Goal: Transaction & Acquisition: Purchase product/service

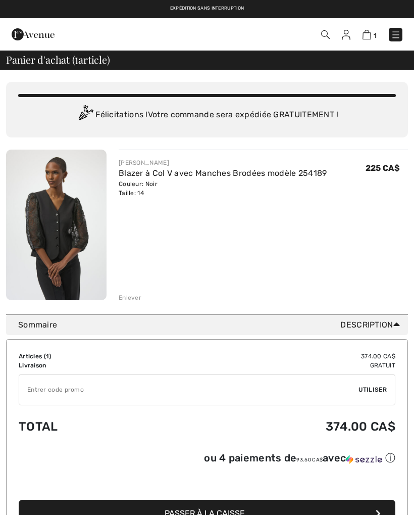
click at [134, 298] on div "Enlever" at bounding box center [130, 297] width 23 height 9
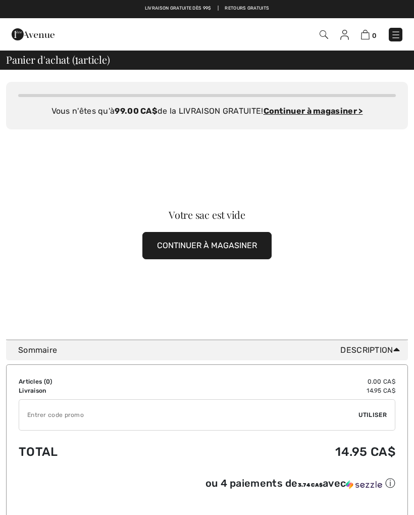
click at [397, 31] on img at bounding box center [396, 35] width 10 height 10
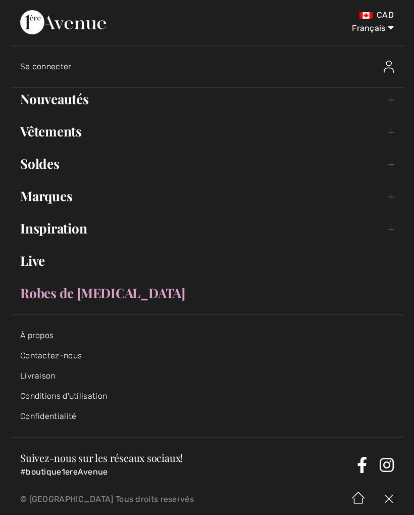
click at [88, 99] on link "Nouveautés Toggle submenu" at bounding box center [207, 99] width 394 height 22
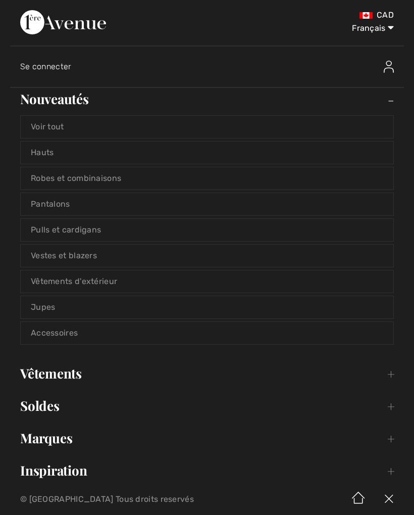
click at [101, 151] on link "Hauts" at bounding box center [207, 153] width 373 height 22
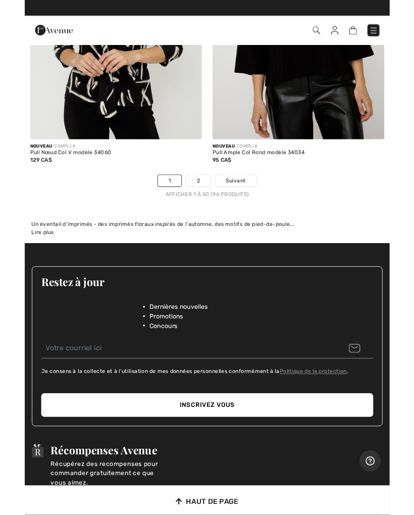
scroll to position [8849, 0]
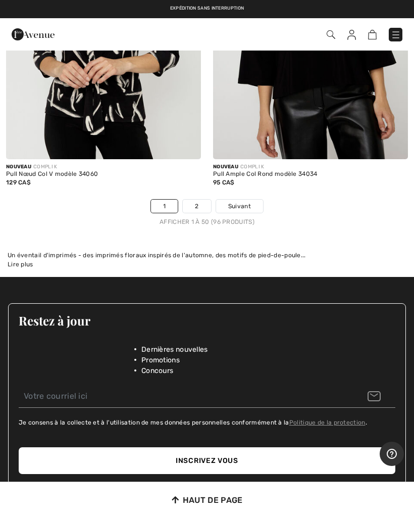
click at [205, 200] on link "2" at bounding box center [197, 206] width 28 height 13
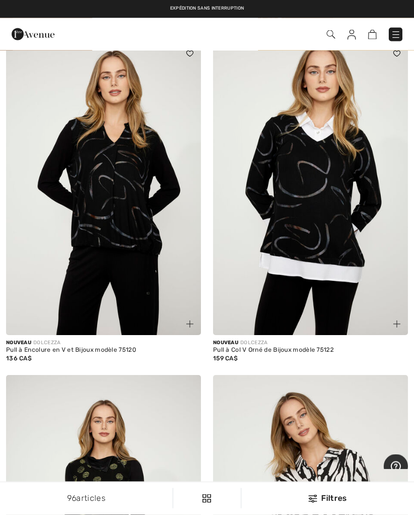
scroll to position [2504, 0]
click at [394, 37] on img at bounding box center [396, 35] width 10 height 10
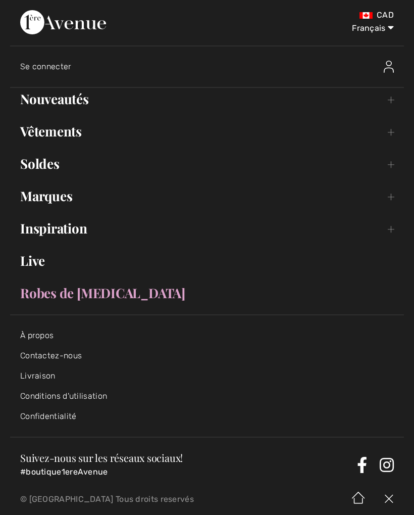
click at [68, 201] on link "Marques Open submenu" at bounding box center [207, 196] width 394 height 22
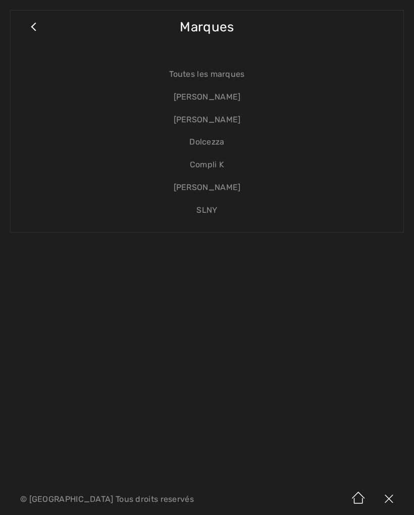
click at [230, 121] on link "[PERSON_NAME]" at bounding box center [207, 120] width 373 height 23
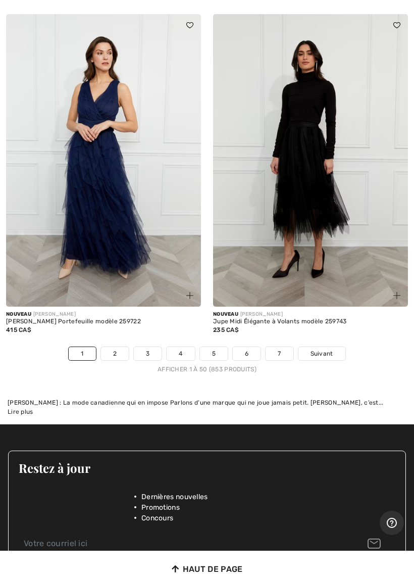
scroll to position [8777, 0]
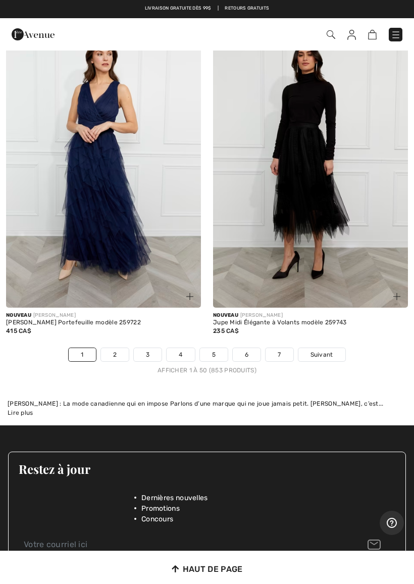
click at [119, 348] on link "2" at bounding box center [115, 354] width 28 height 13
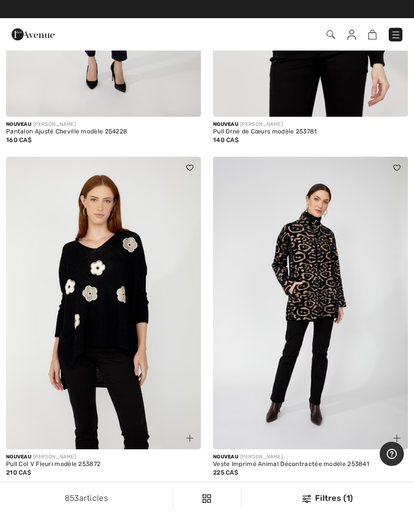
scroll to position [3920, 0]
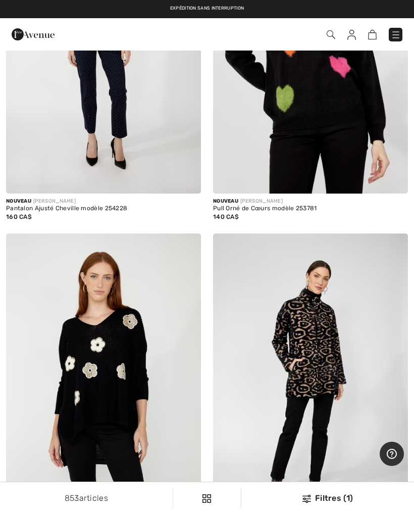
click at [399, 35] on img at bounding box center [396, 35] width 10 height 10
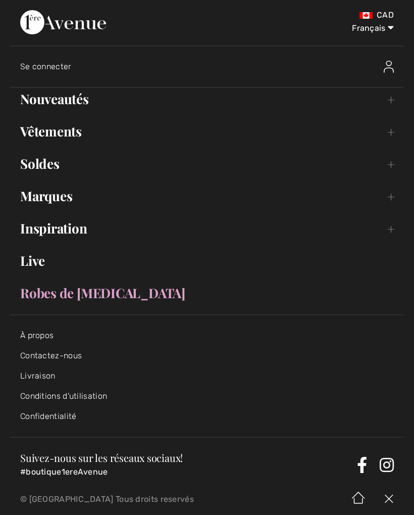
click at [110, 110] on link "Nouveautés Toggle submenu" at bounding box center [207, 99] width 394 height 22
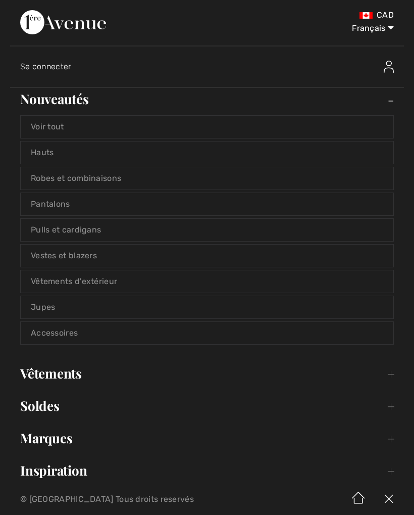
click at [117, 257] on link "Vestes et blazers" at bounding box center [207, 256] width 373 height 22
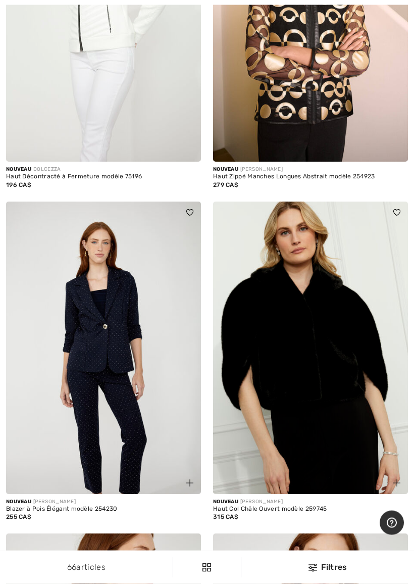
scroll to position [5531, 0]
